Goal: Check status: Check status

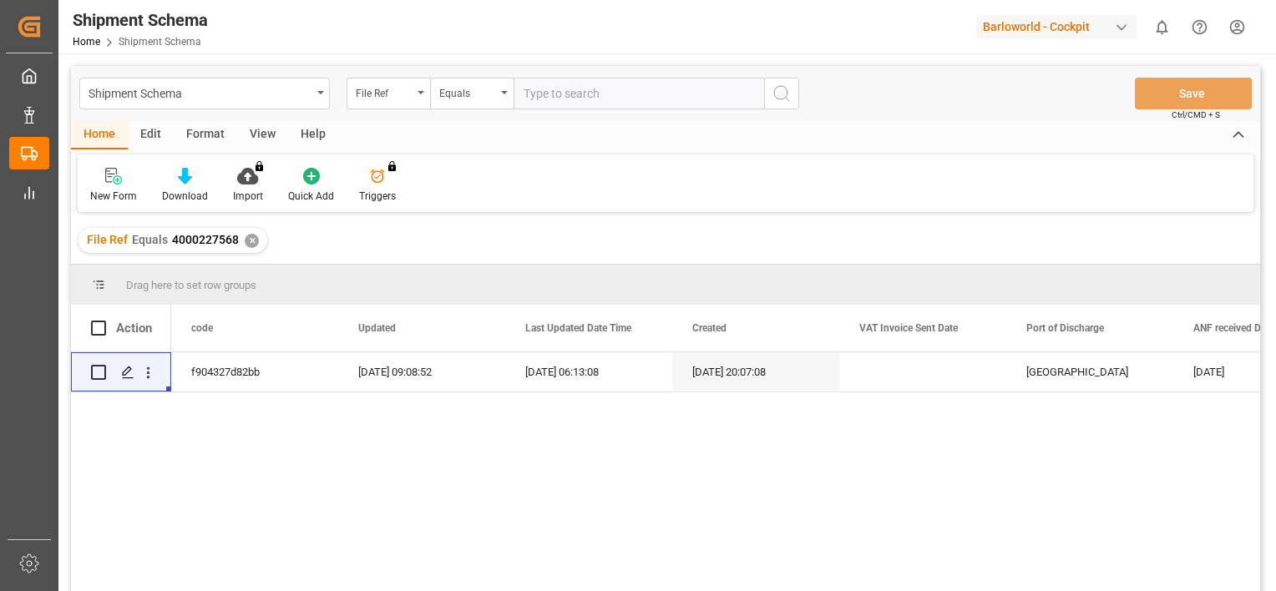
click at [241, 237] on div "File Ref Equals 4000227568 ✕" at bounding box center [172, 240] width 189 height 25
click at [251, 240] on div "✕" at bounding box center [252, 241] width 14 height 14
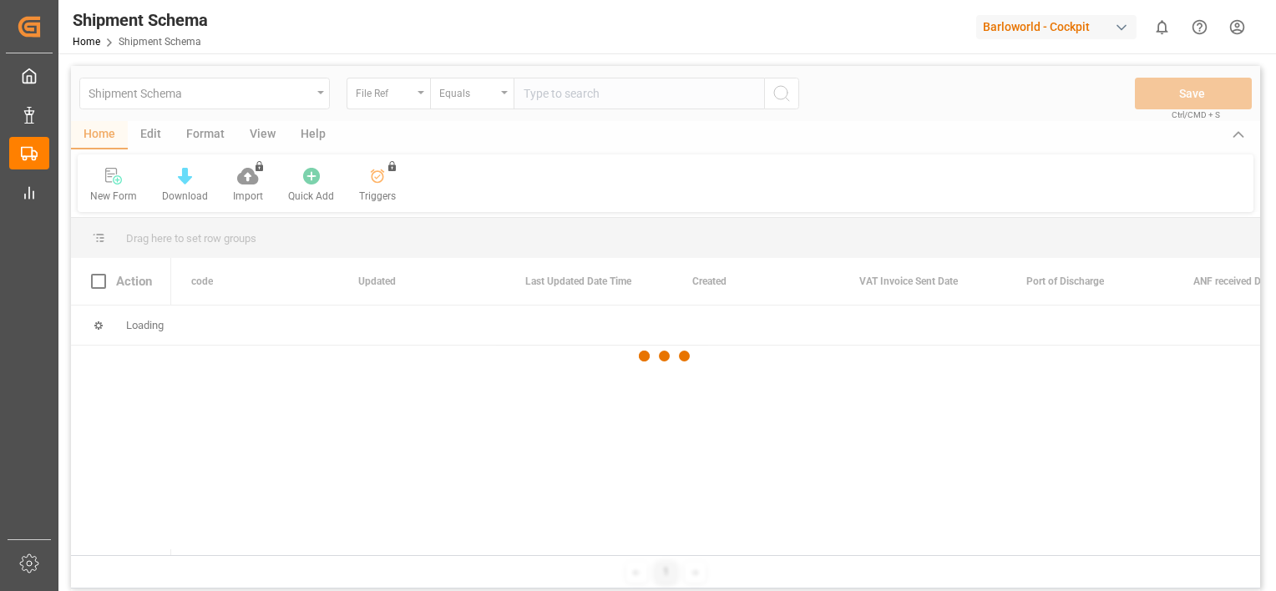
click at [592, 97] on div at bounding box center [665, 356] width 1189 height 581
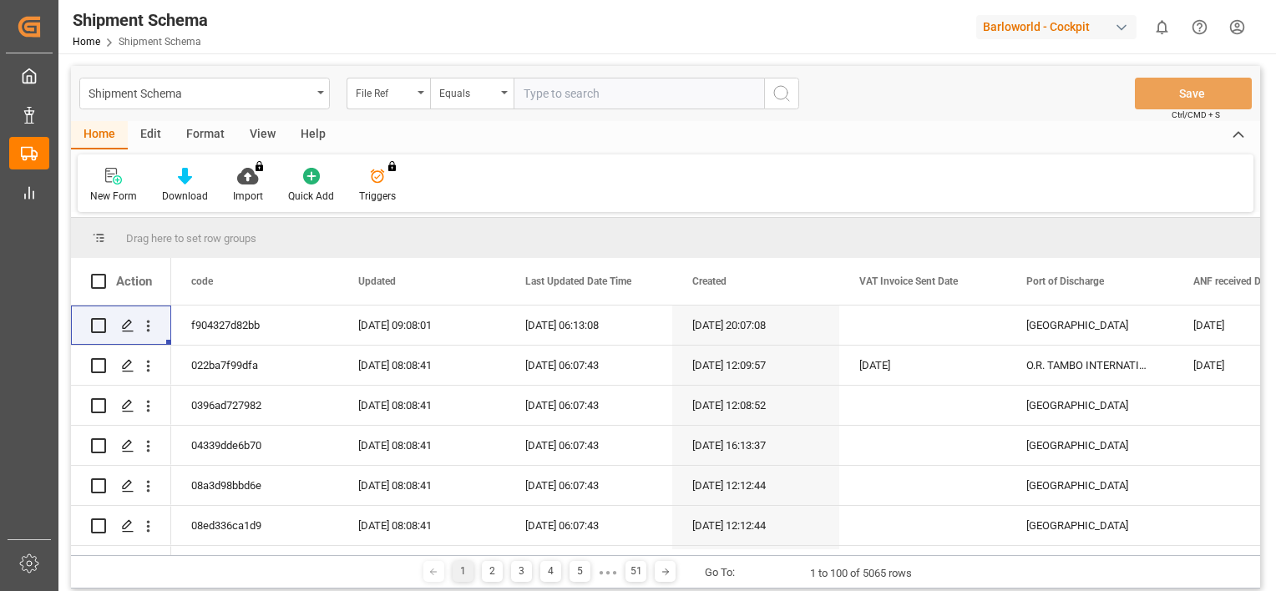
click at [565, 96] on input "text" at bounding box center [639, 94] width 251 height 32
paste input "4000228783"
type input "4000228783"
click at [784, 92] on icon "search button" at bounding box center [782, 94] width 20 height 20
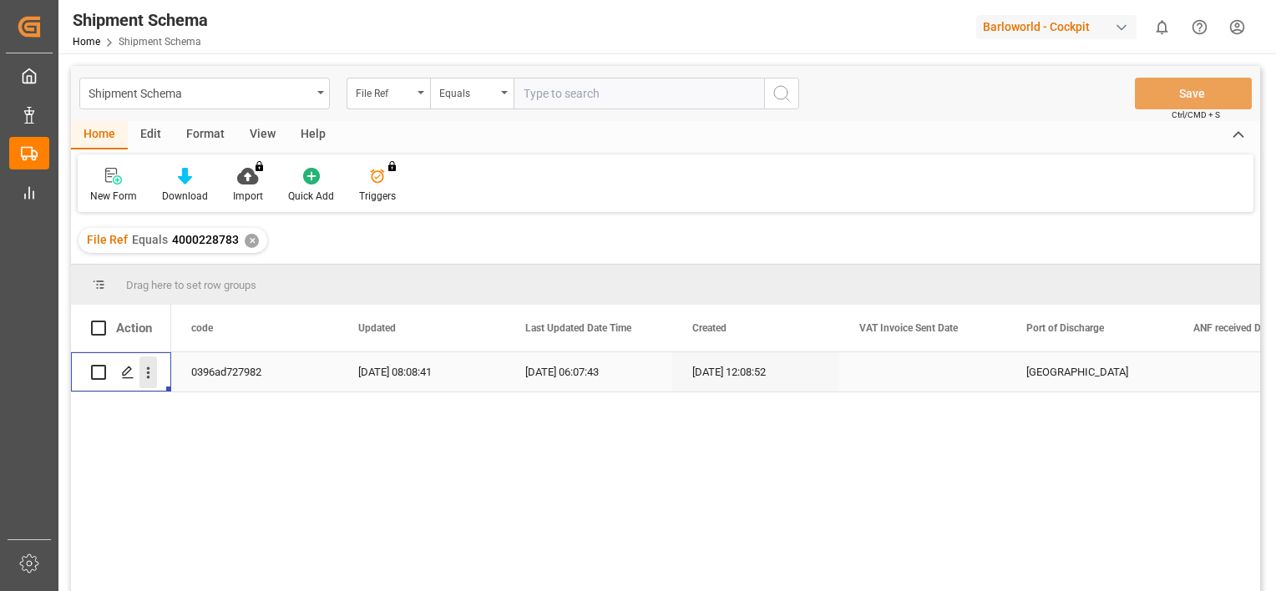
click at [147, 368] on icon "open menu" at bounding box center [148, 373] width 3 height 12
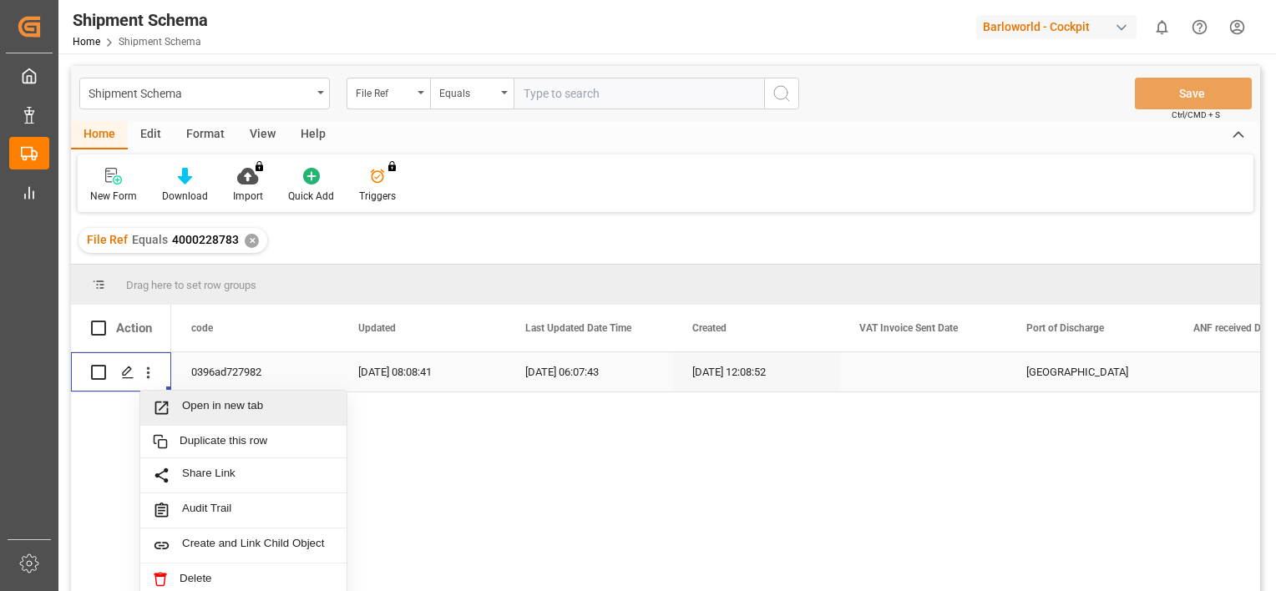
click at [217, 403] on span "Open in new tab" at bounding box center [258, 408] width 152 height 18
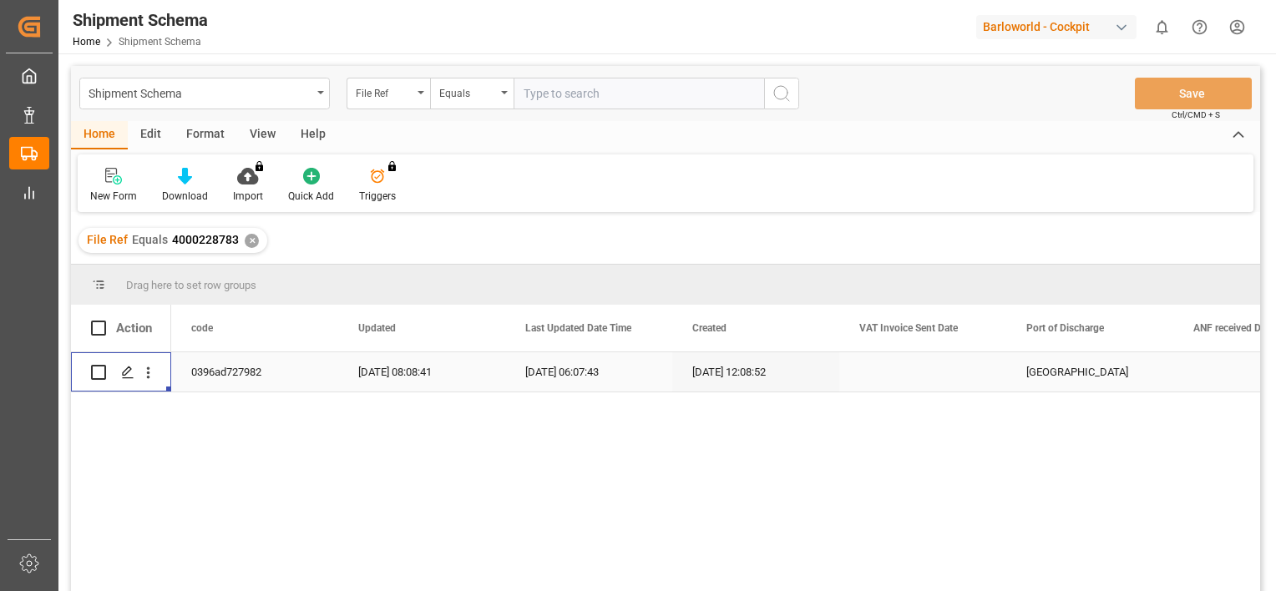
click at [625, 94] on input "text" at bounding box center [639, 94] width 251 height 32
paste input "4000228534"
type input "4000228534"
click at [250, 238] on div "✕" at bounding box center [252, 241] width 14 height 14
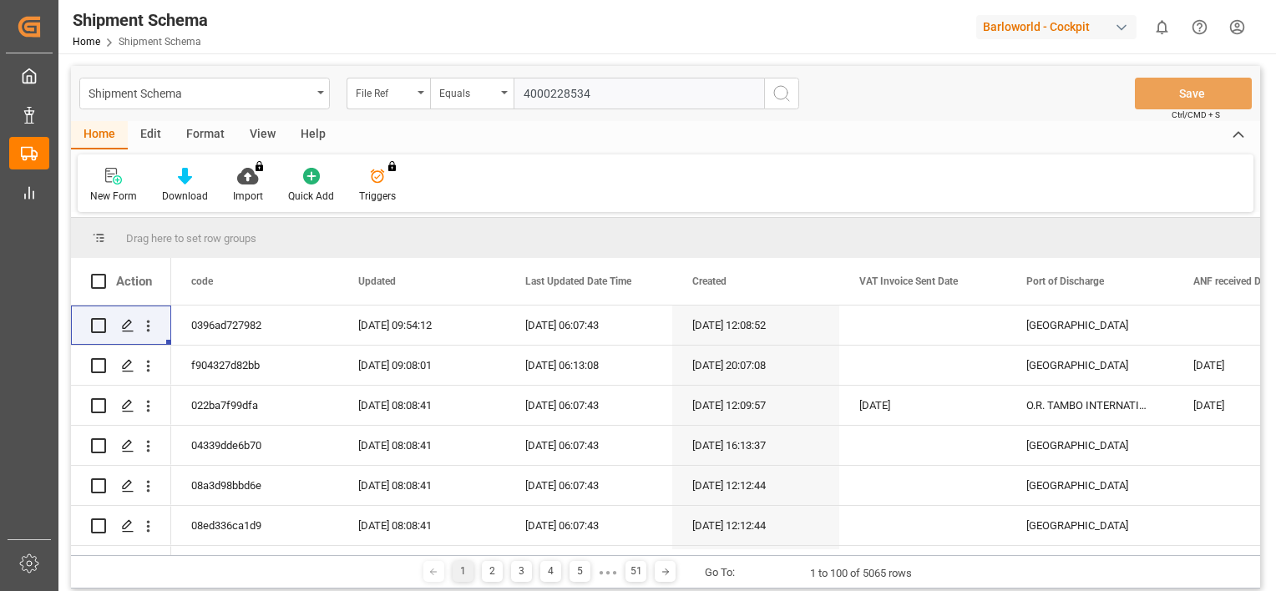
click at [784, 93] on icon "search button" at bounding box center [782, 94] width 20 height 20
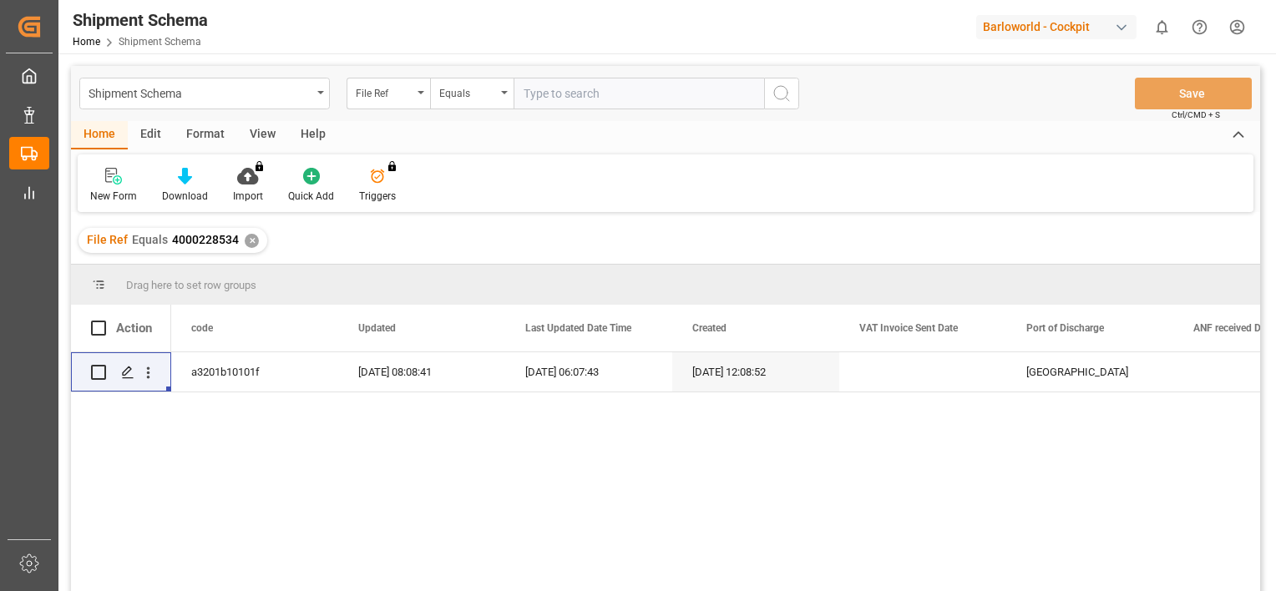
click at [261, 240] on div "File Ref Equals 4000228534 ✕" at bounding box center [172, 240] width 189 height 25
click at [247, 238] on div "✕" at bounding box center [252, 241] width 14 height 14
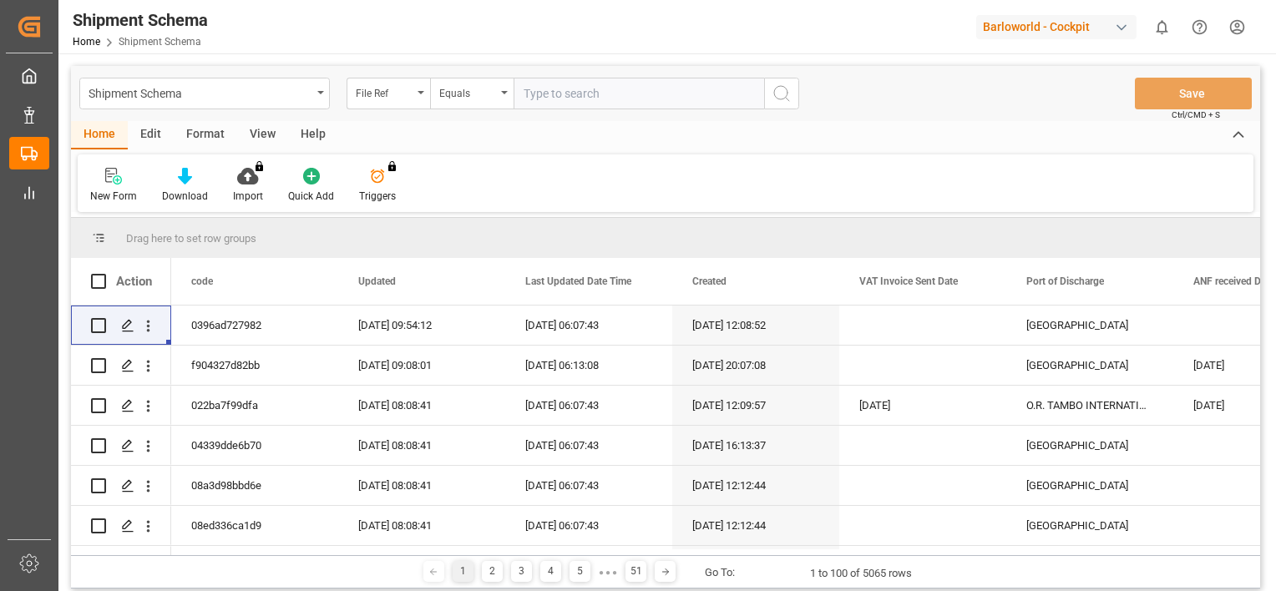
click at [562, 99] on input "text" at bounding box center [639, 94] width 251 height 32
paste input "4000229555"
type input "4000229555"
click at [785, 94] on icon "search button" at bounding box center [782, 94] width 20 height 20
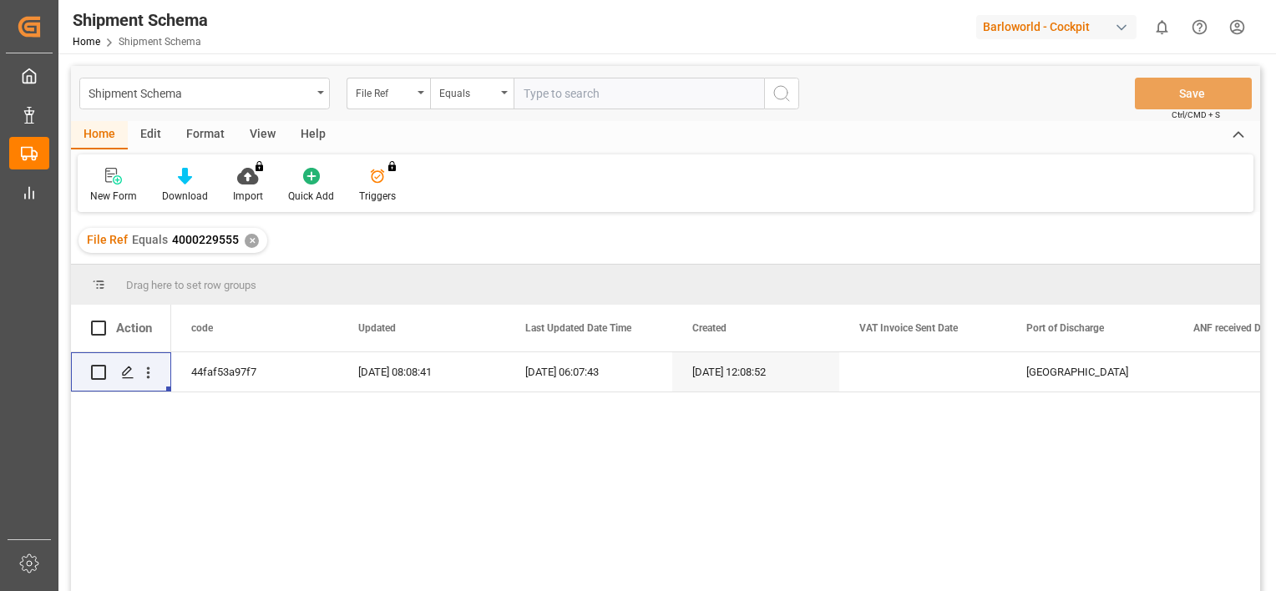
click at [587, 88] on input "text" at bounding box center [639, 94] width 251 height 32
paste input "250904810232"
type input "250904810232"
click at [247, 236] on div "✕" at bounding box center [252, 241] width 14 height 14
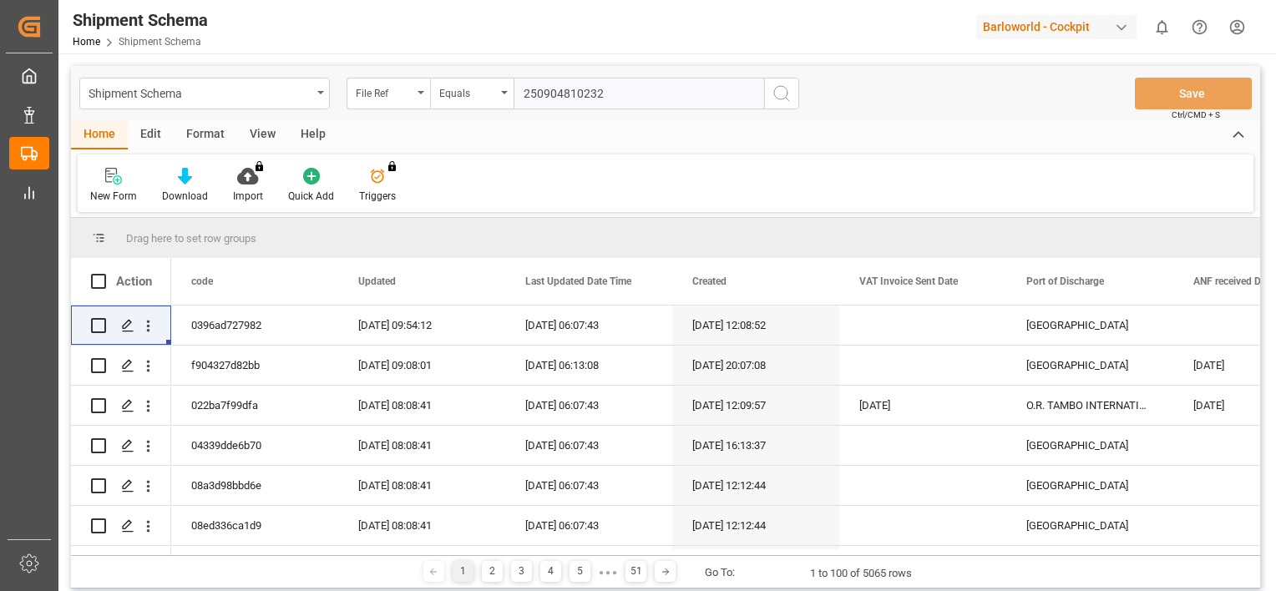
click at [782, 89] on icon "search button" at bounding box center [782, 94] width 20 height 20
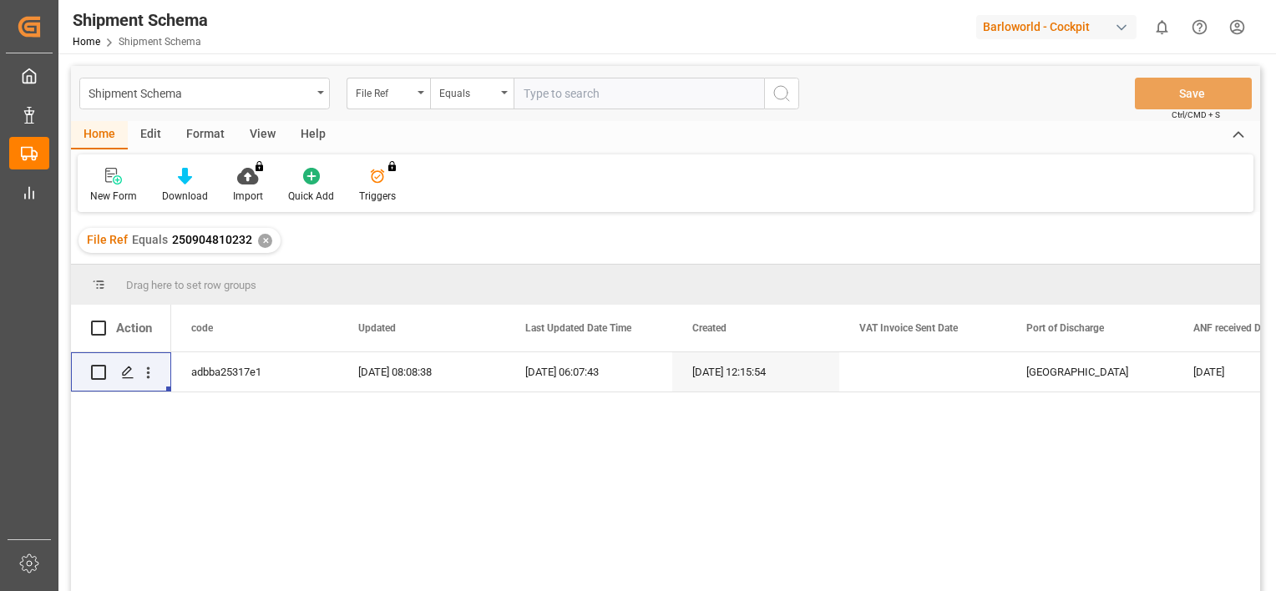
click at [263, 241] on div "✕" at bounding box center [265, 241] width 14 height 14
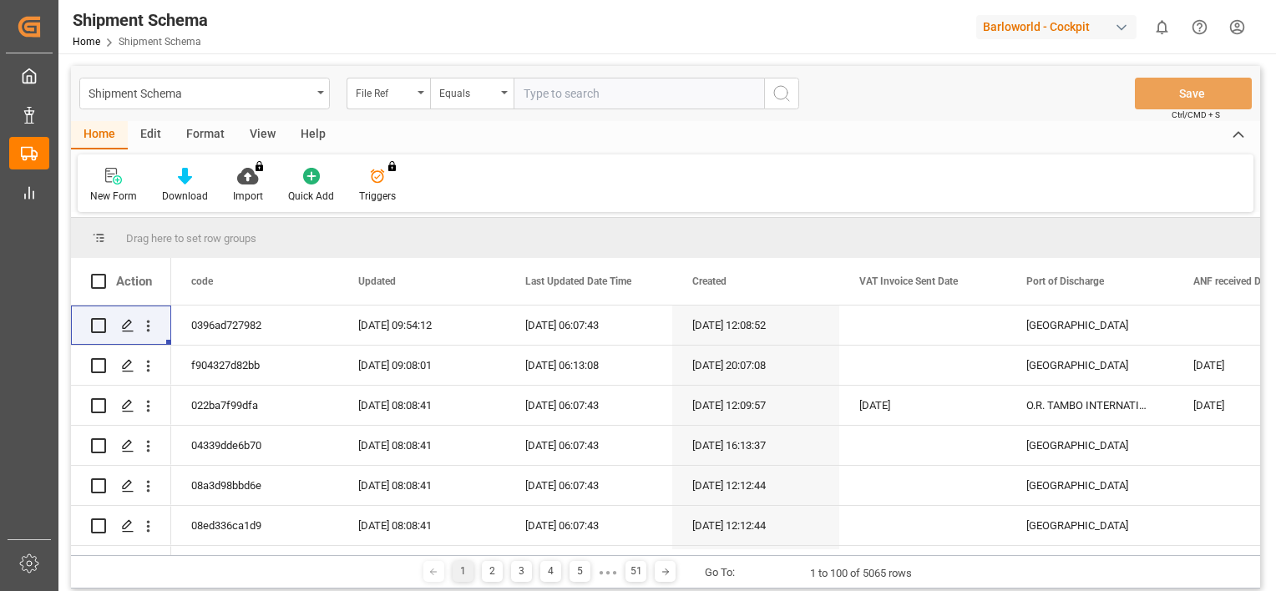
click at [598, 99] on input "text" at bounding box center [639, 94] width 251 height 32
paste input "4000229555"
type input "4000229555"
click at [792, 97] on button "search button" at bounding box center [781, 94] width 35 height 32
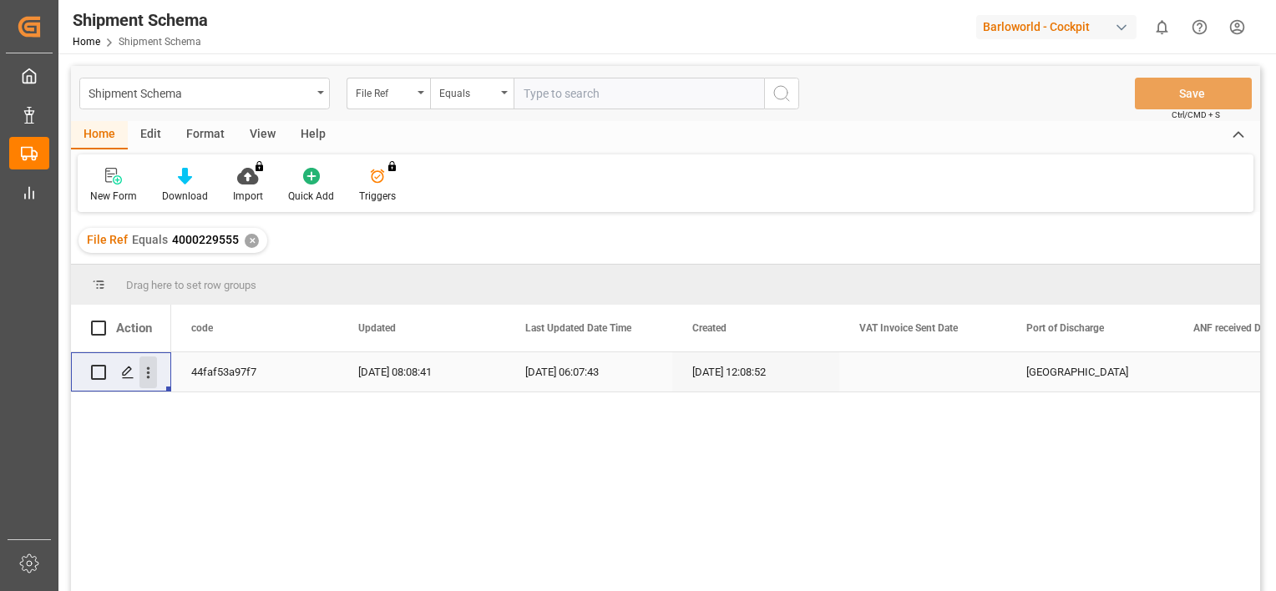
click at [150, 381] on icon "open menu" at bounding box center [148, 373] width 18 height 18
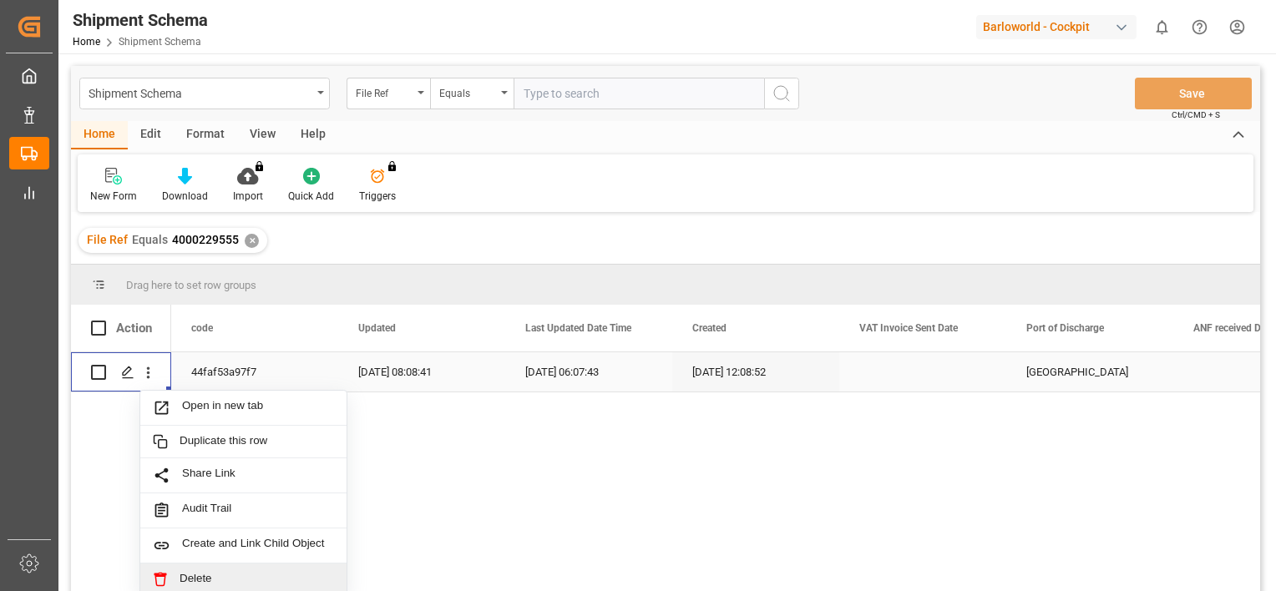
click at [178, 580] on span "Press SPACE to select this row." at bounding box center [166, 579] width 27 height 15
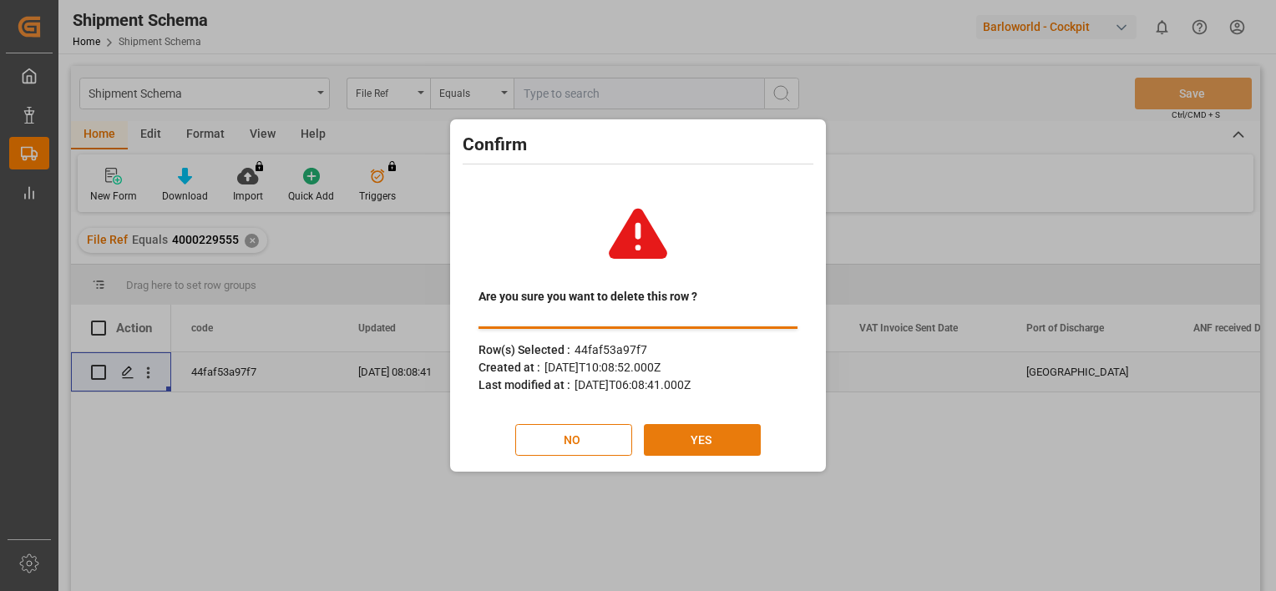
click at [687, 433] on button "YES" at bounding box center [702, 440] width 117 height 32
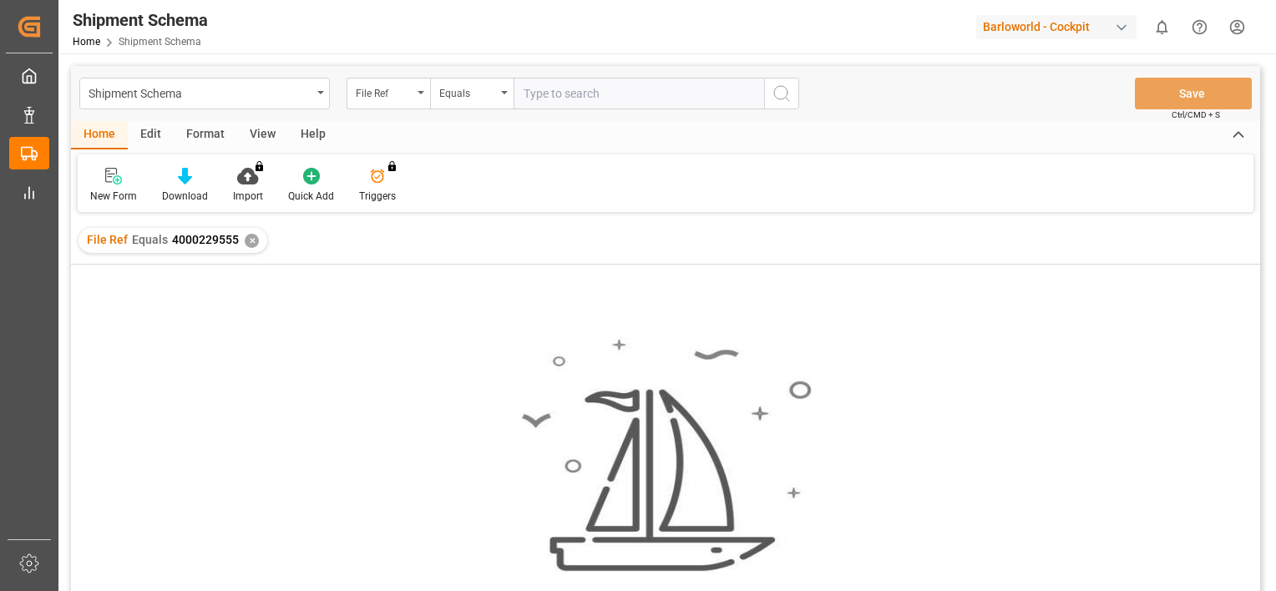
click at [251, 243] on div "✕" at bounding box center [252, 241] width 14 height 14
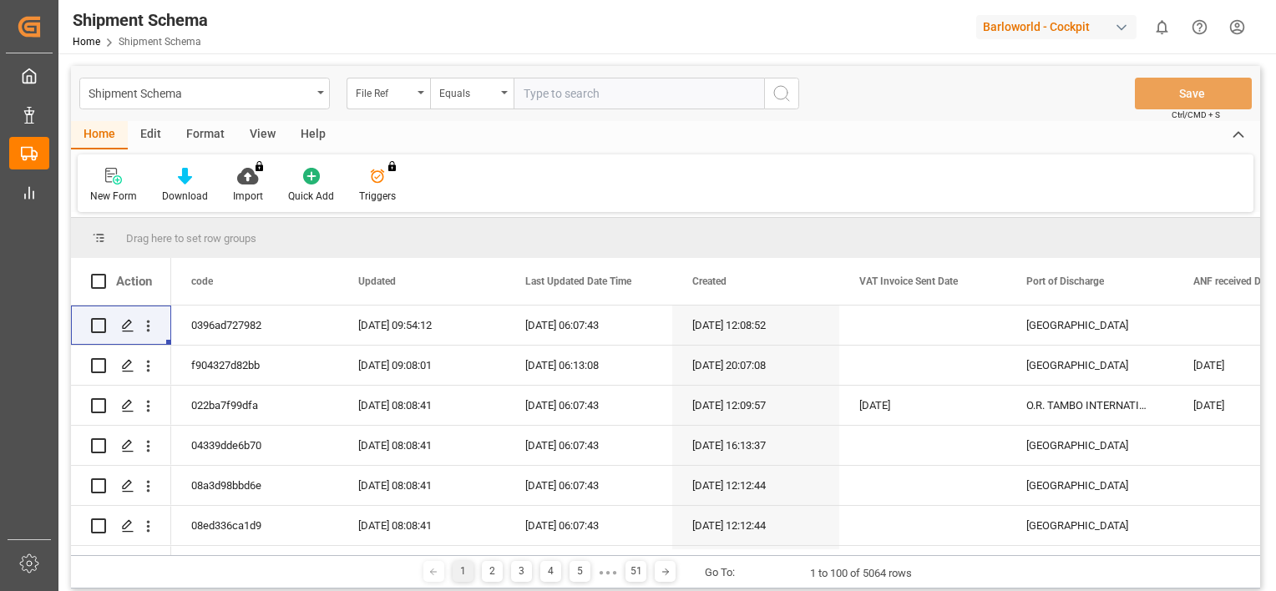
click at [576, 96] on input "text" at bounding box center [639, 94] width 251 height 32
paste input "4000229556"
type input "4000229556"
click at [782, 91] on icon "search button" at bounding box center [782, 94] width 20 height 20
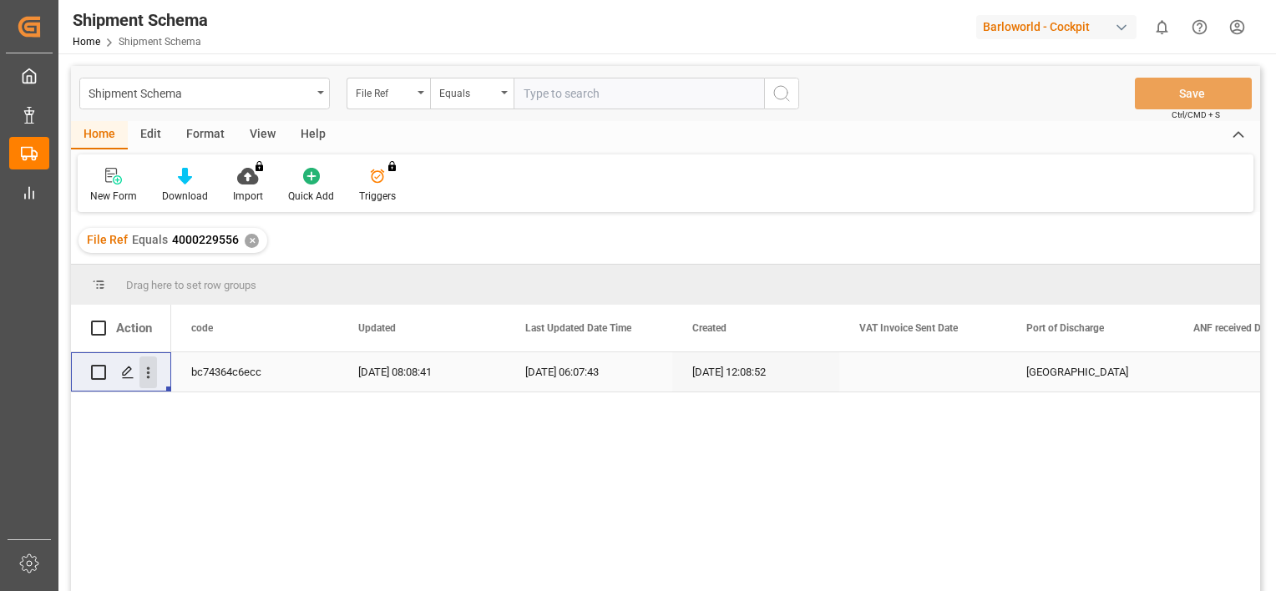
click at [146, 376] on icon "open menu" at bounding box center [148, 373] width 18 height 18
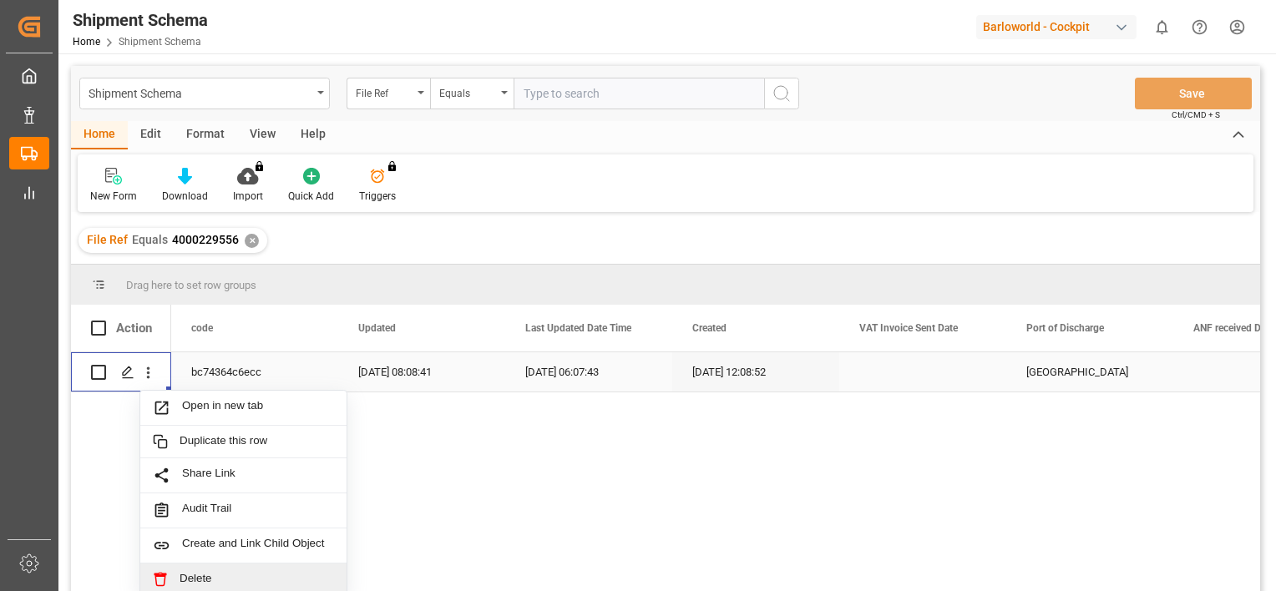
click at [227, 575] on span "Delete" at bounding box center [257, 579] width 154 height 15
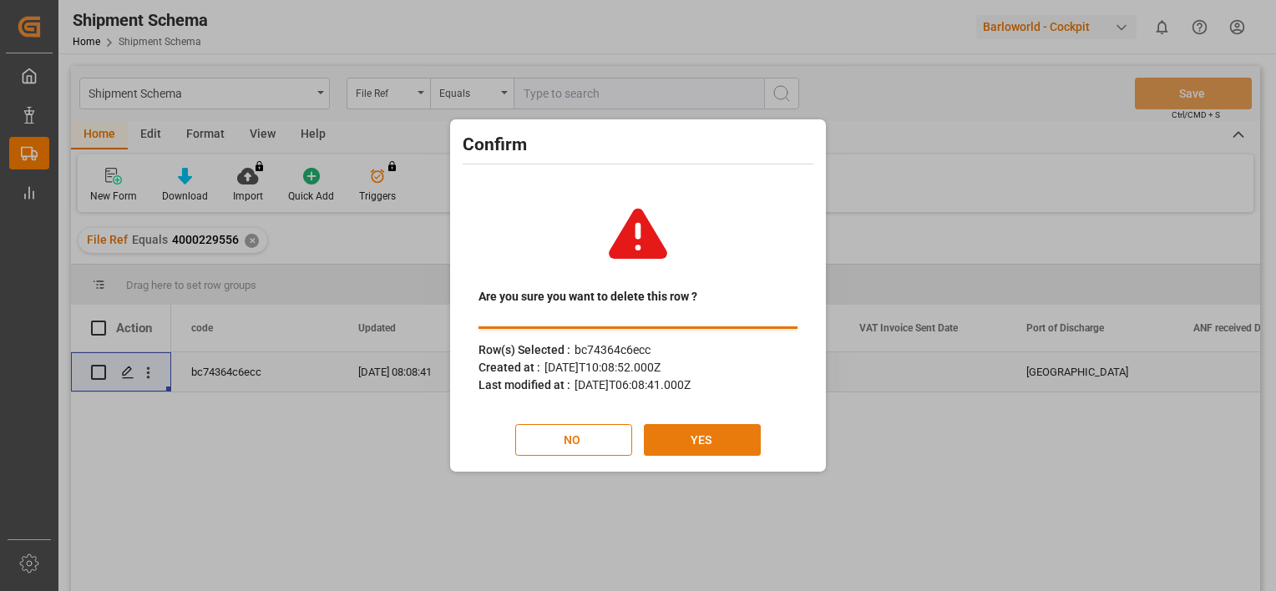
click at [680, 448] on button "YES" at bounding box center [702, 440] width 117 height 32
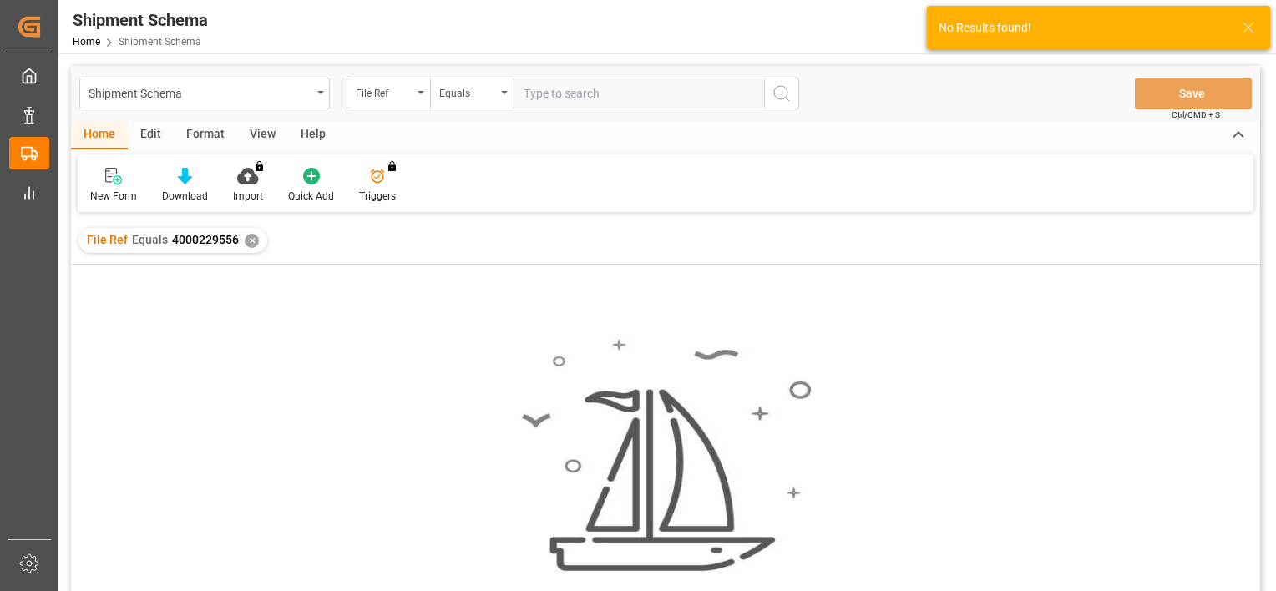
click at [247, 240] on div "✕" at bounding box center [252, 241] width 14 height 14
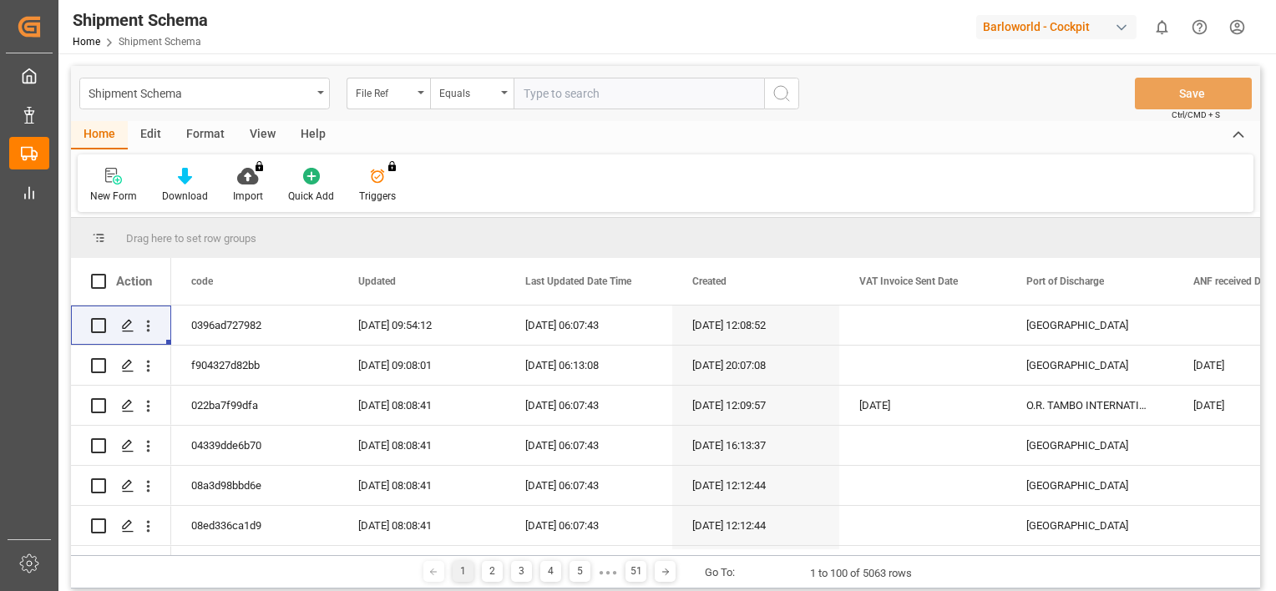
click at [627, 99] on input "text" at bounding box center [639, 94] width 251 height 32
paste input "4000229842"
type input "4000229842"
click at [788, 96] on icon "search button" at bounding box center [782, 94] width 20 height 20
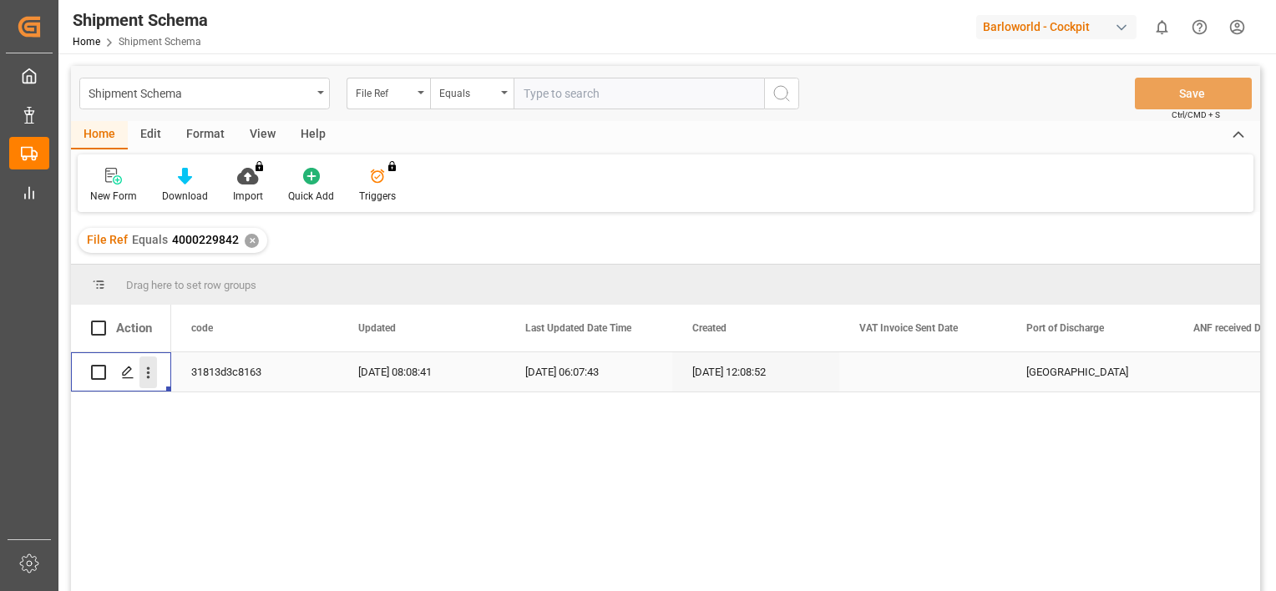
click at [151, 372] on icon "open menu" at bounding box center [148, 373] width 18 height 18
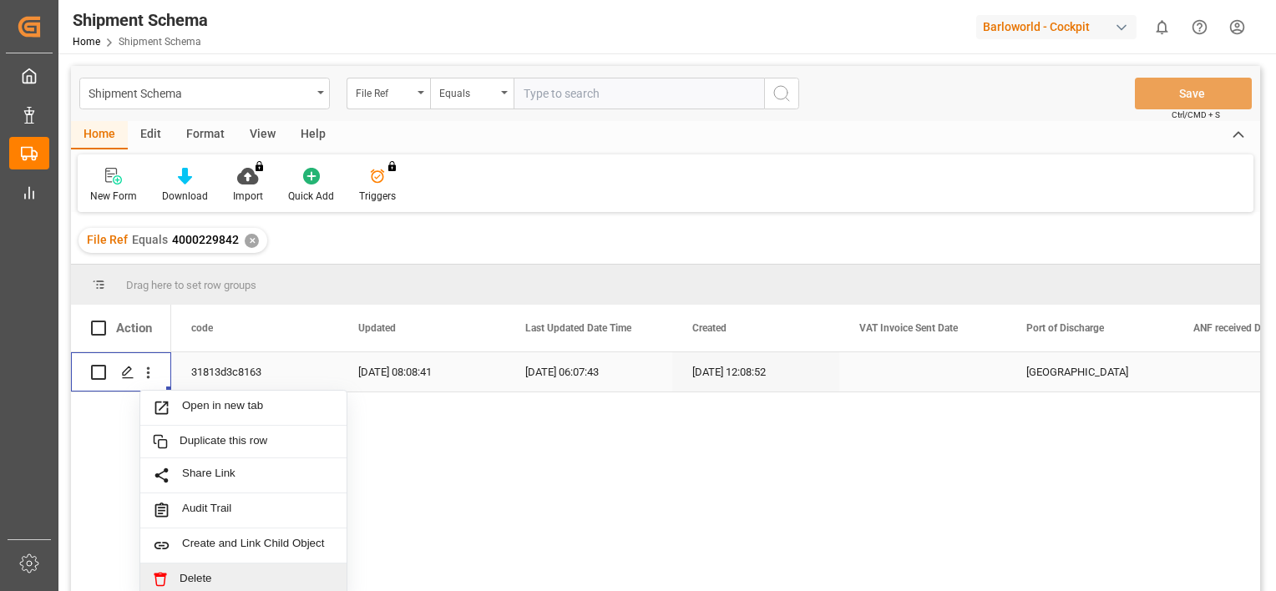
click at [205, 576] on span "Delete" at bounding box center [257, 579] width 154 height 15
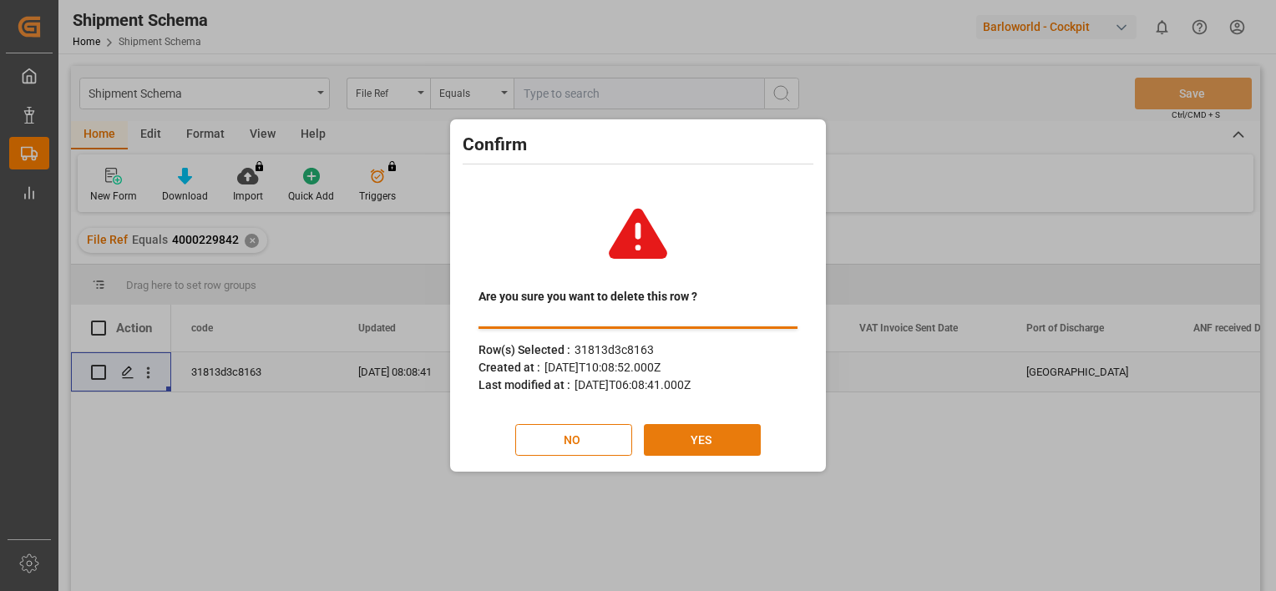
click at [661, 424] on button "YES" at bounding box center [702, 440] width 117 height 32
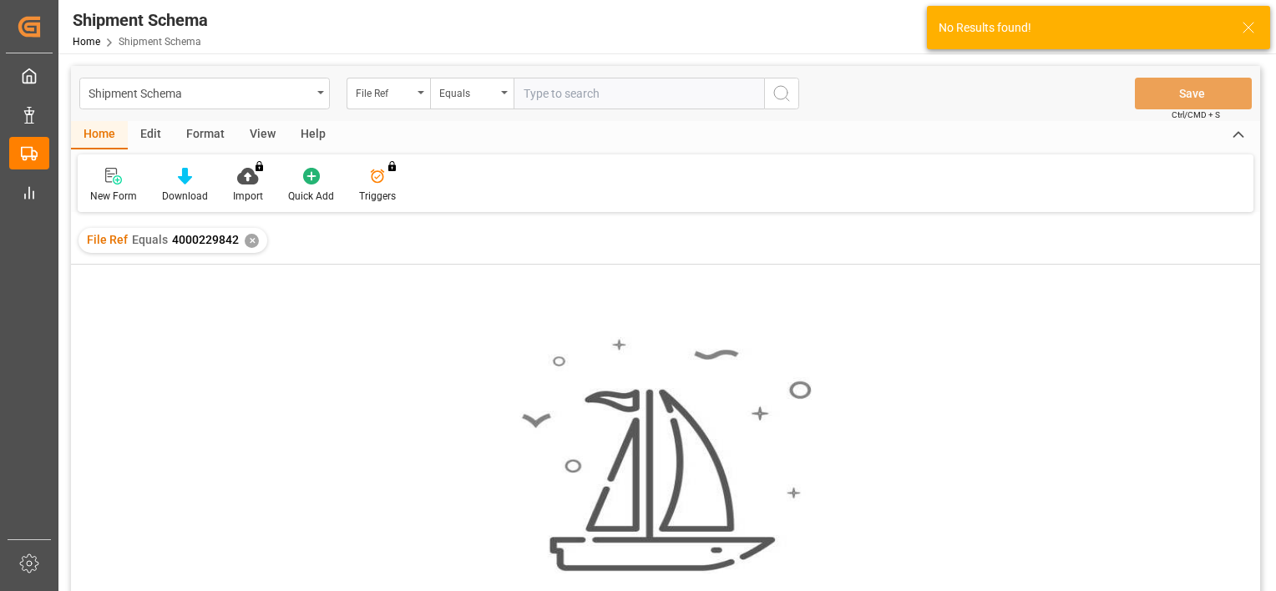
click at [247, 242] on div "✕" at bounding box center [252, 241] width 14 height 14
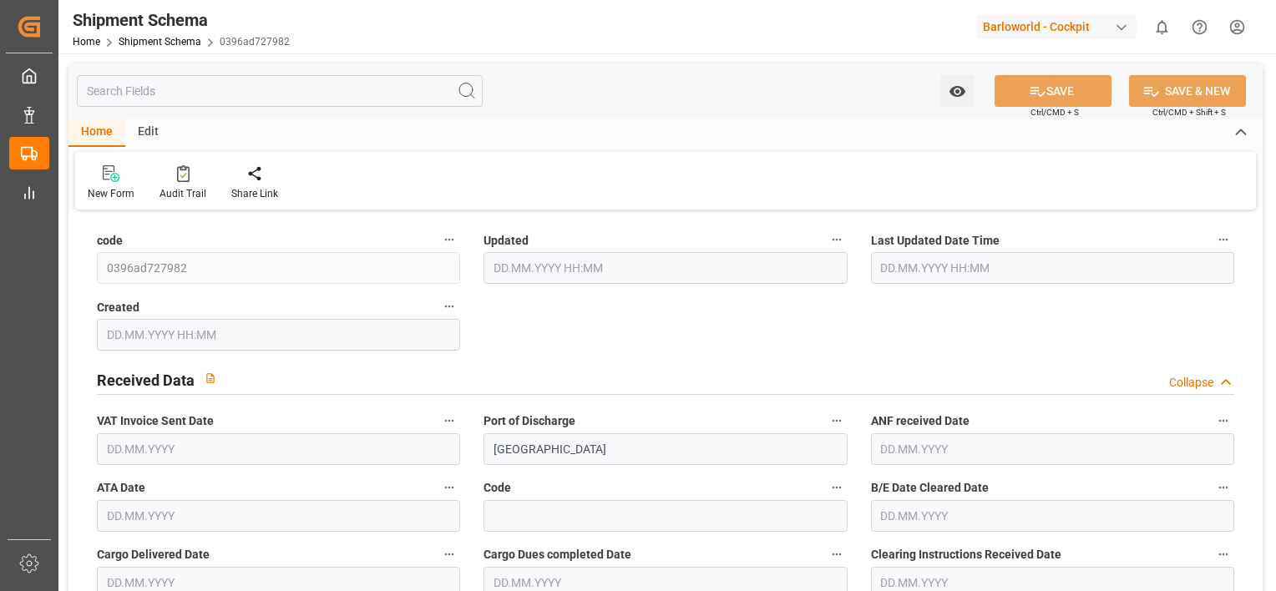
type input "9352028"
type input "39"
type input "1"
type input "2025"
type input "0"
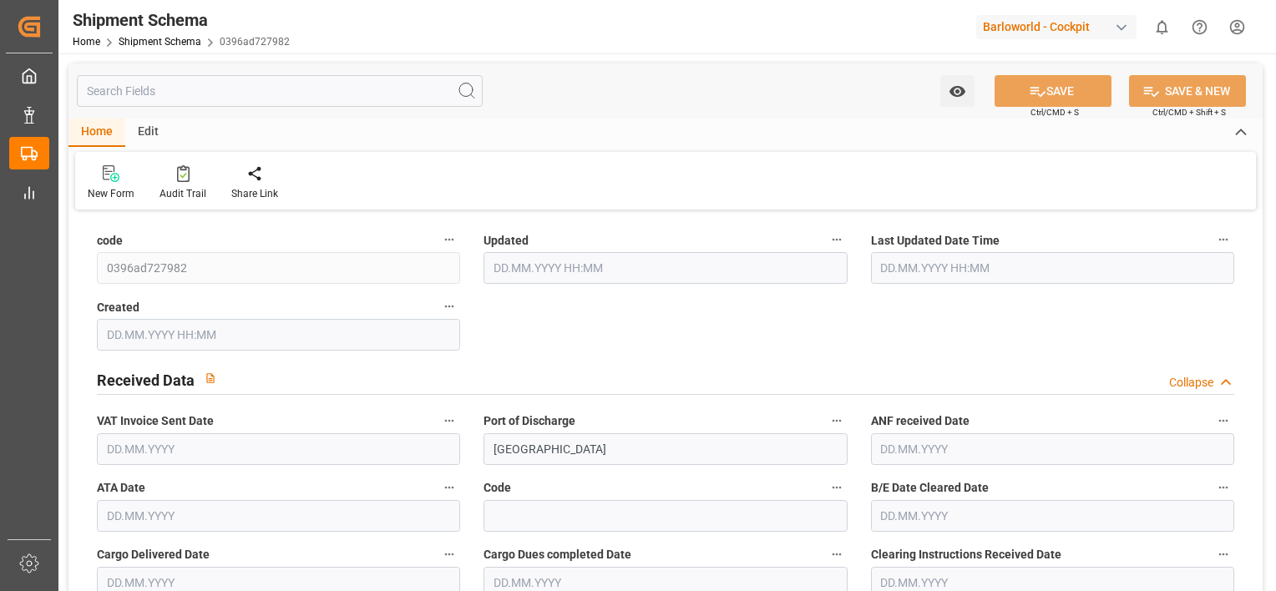
type input "0"
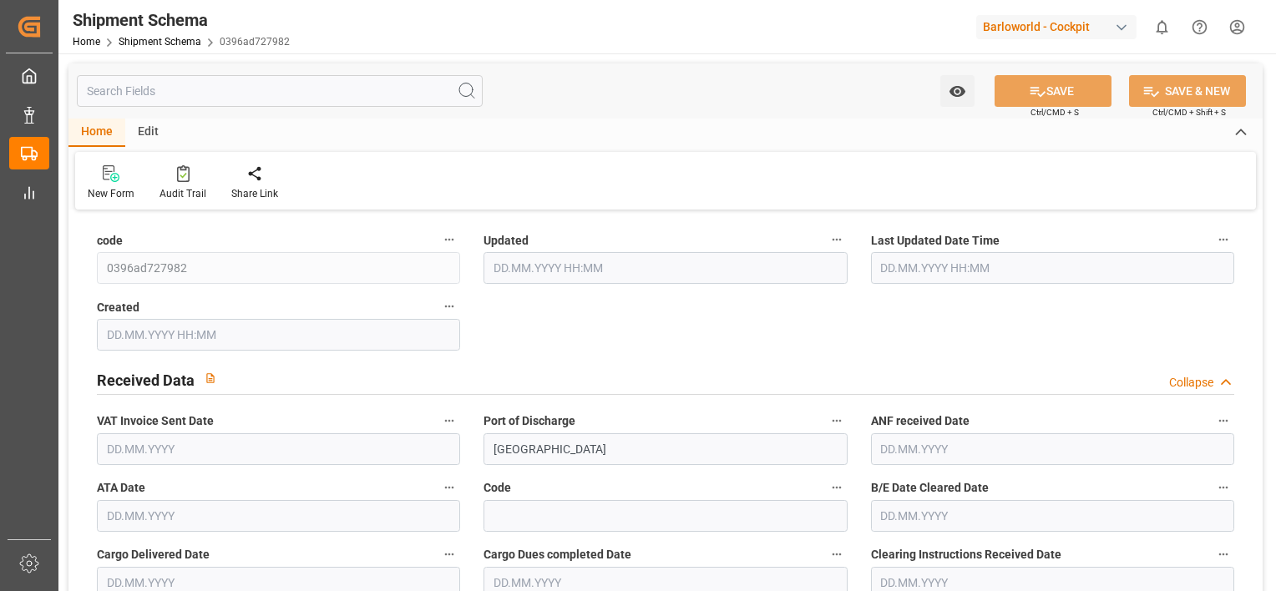
type input "0"
type input "[DATE] 06:08"
type input "[DATE] 06:07"
type input "[DATE] 10:08"
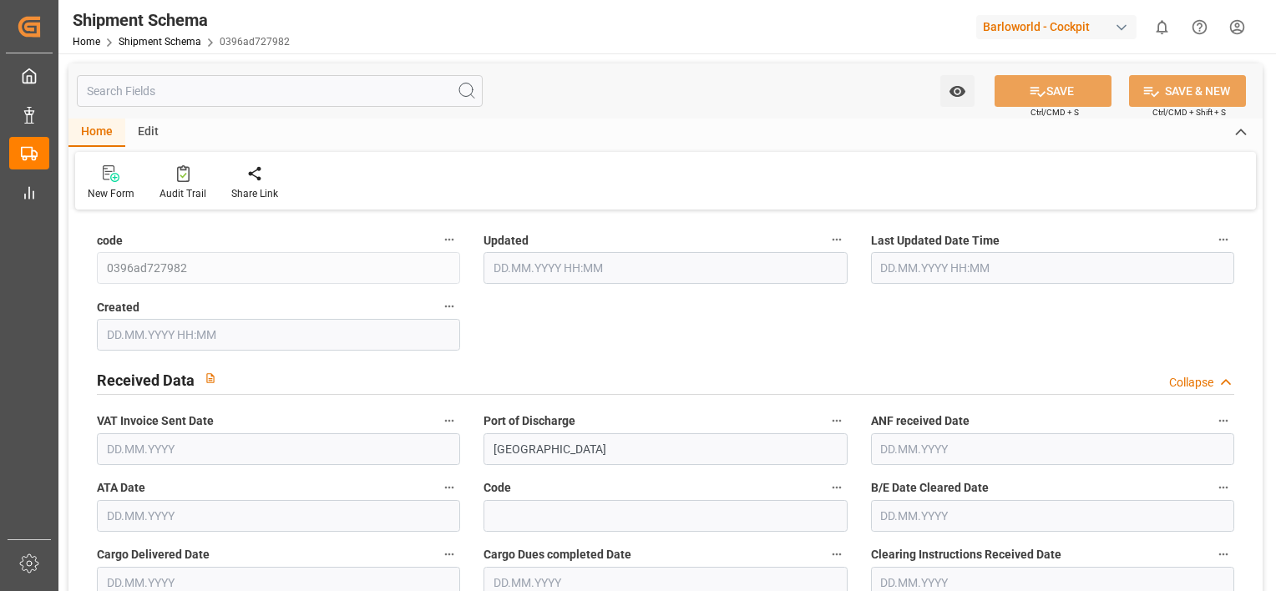
type input "[DATE]"
type input "[DATE] 00:00"
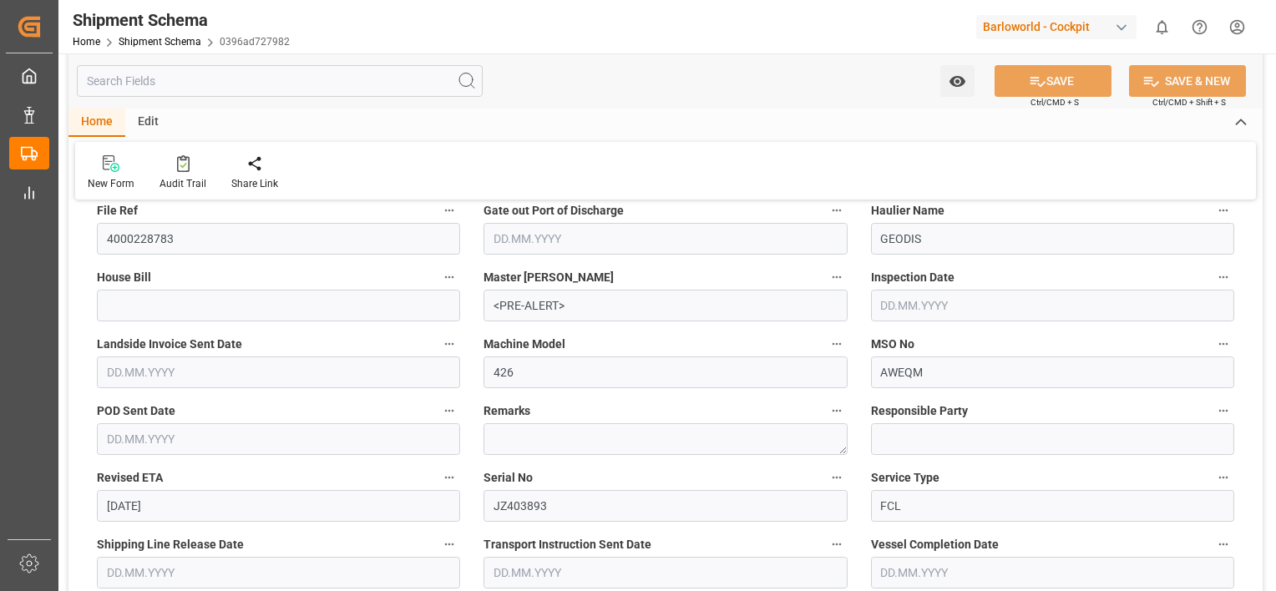
scroll to position [585, 0]
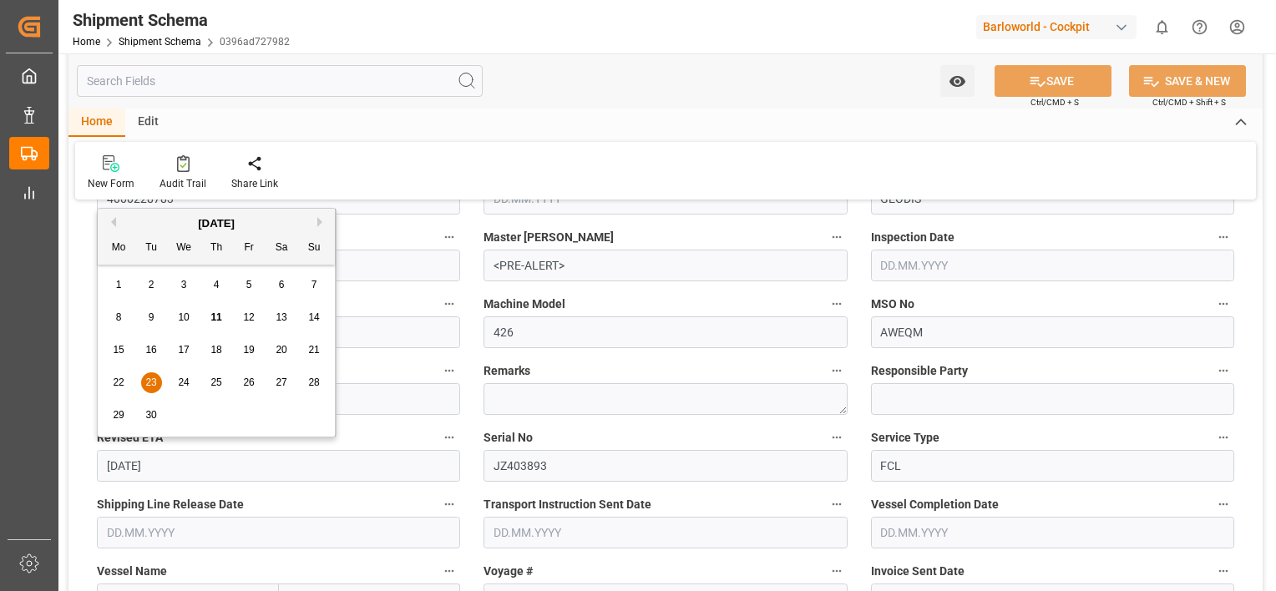
click at [130, 463] on input "[DATE]" at bounding box center [278, 466] width 363 height 32
click at [322, 220] on button "Next Month" at bounding box center [322, 222] width 10 height 10
click at [224, 384] on div "23" at bounding box center [216, 383] width 21 height 20
type input "[DATE]"
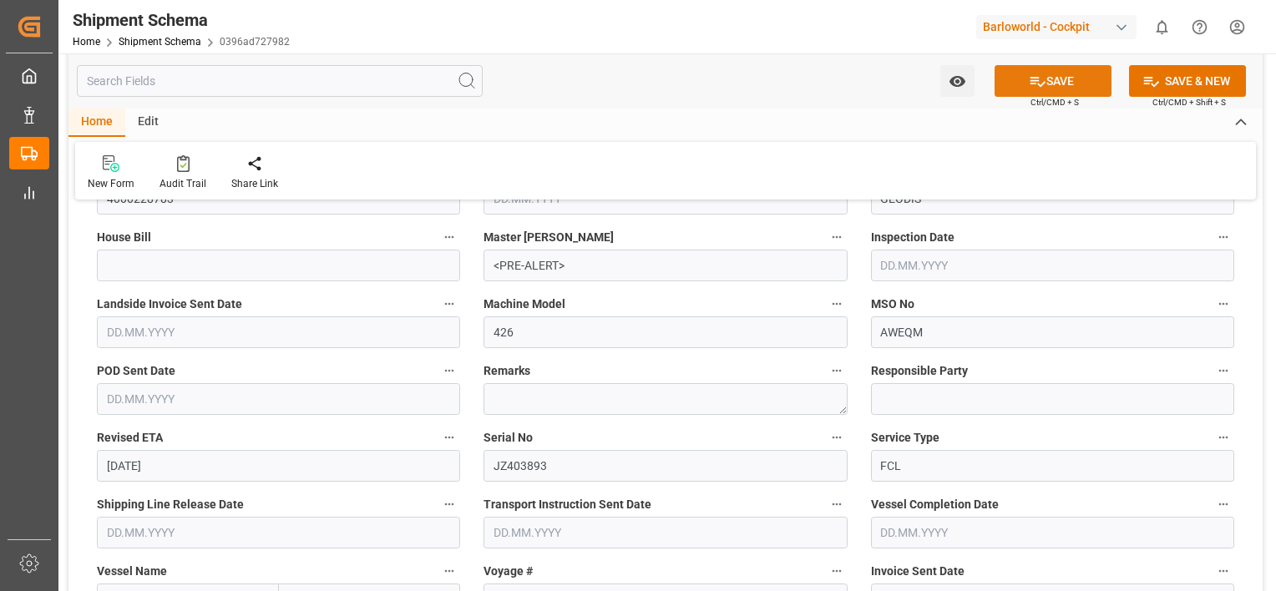
click at [1041, 76] on icon at bounding box center [1038, 82] width 18 height 18
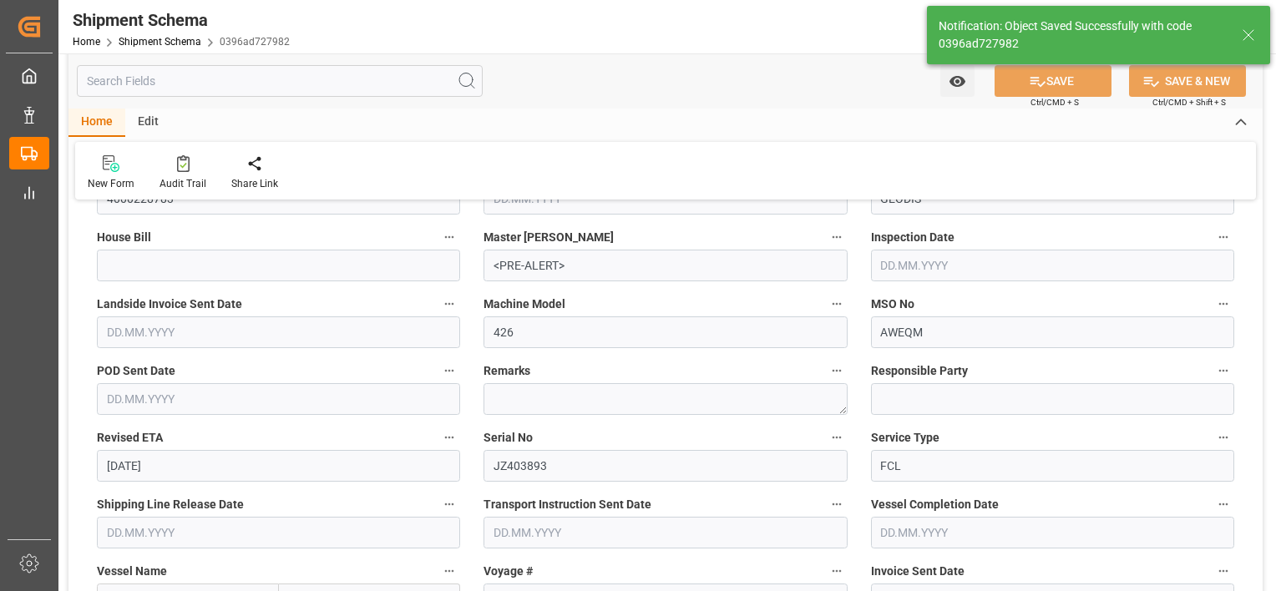
type input "October"
type input "43"
type input "[DATE] 07:54"
type input "[DATE]"
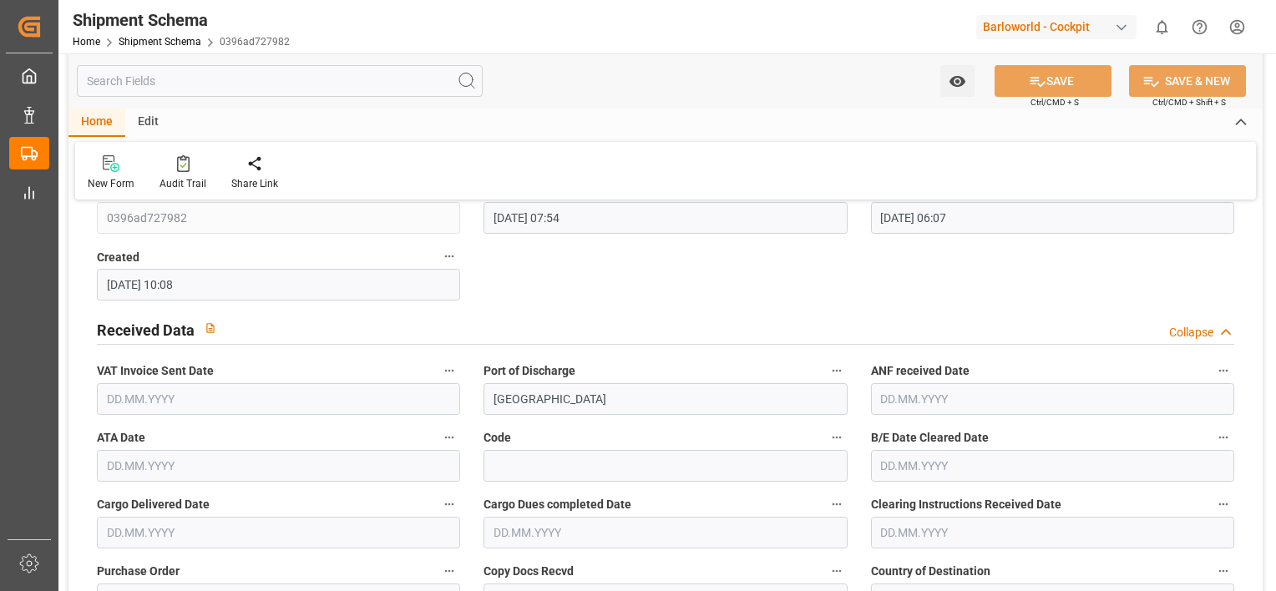
scroll to position [0, 0]
